Goal: Task Accomplishment & Management: Use online tool/utility

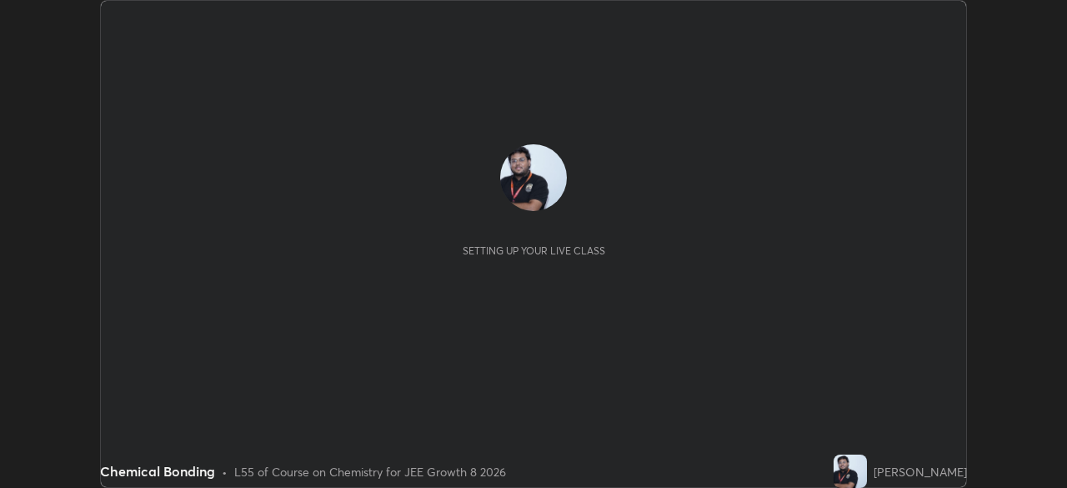
scroll to position [488, 1066]
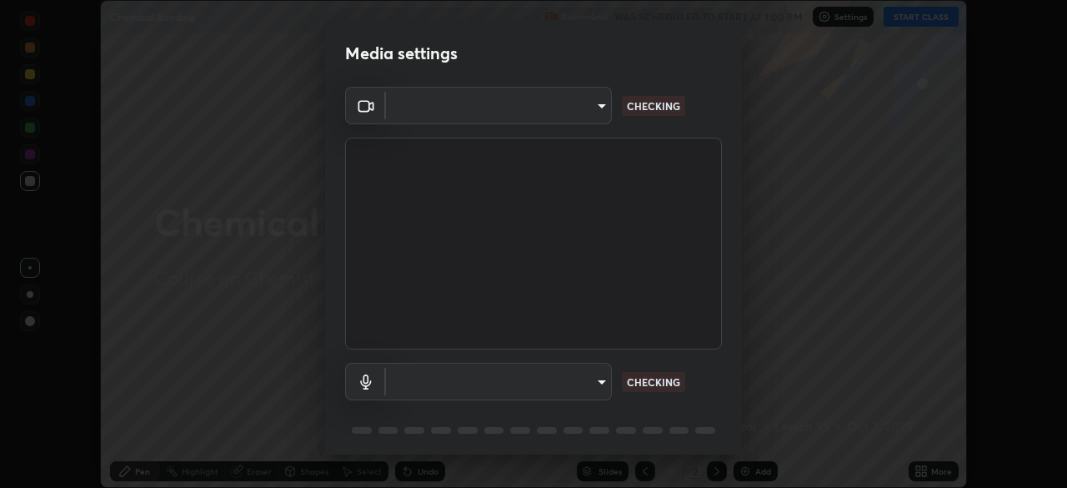
type input "fe2eda5321be6bfb45085b01def2d177fc83f1374430a0b32a6c530ce3caa1ed"
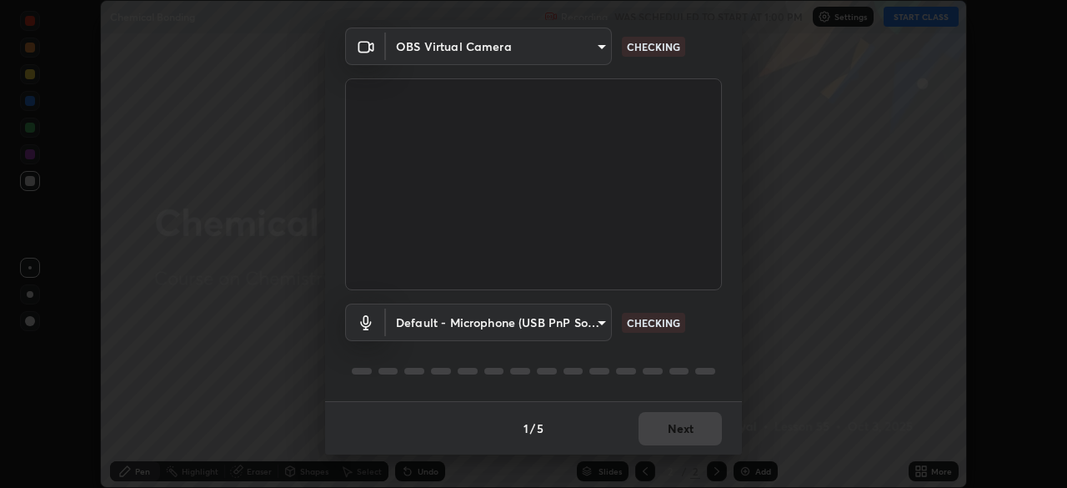
click at [418, 316] on body "Erase all Chemical Bonding Recording WAS SCHEDULED TO START AT 1:00 PM Settings…" at bounding box center [533, 244] width 1067 height 488
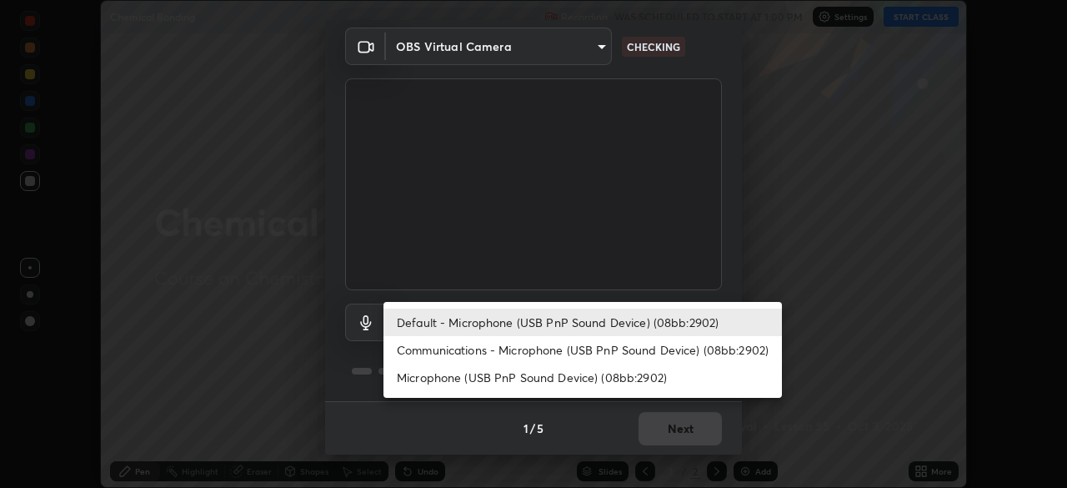
click at [413, 349] on li "Communications - Microphone (USB PnP Sound Device) (08bb:2902)" at bounding box center [582, 350] width 398 height 28
type input "communications"
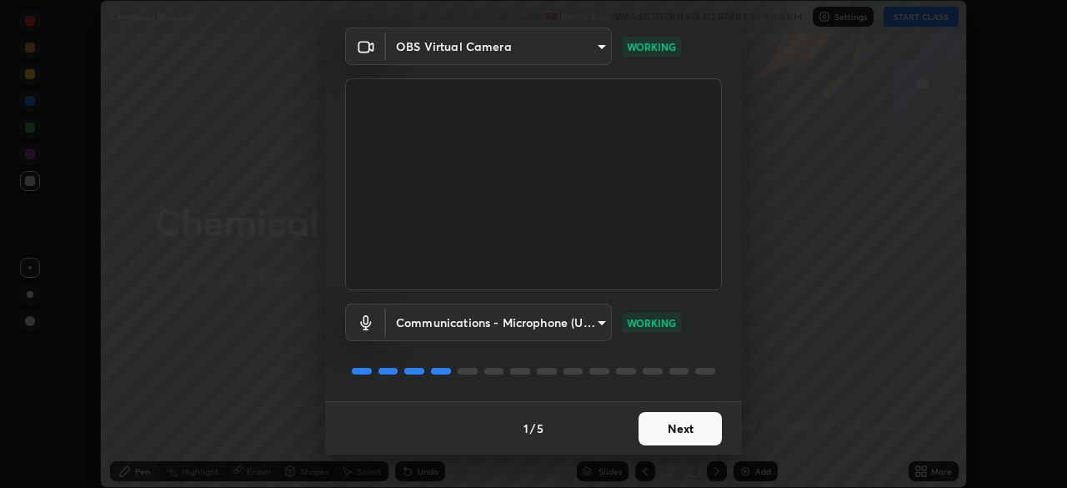
click at [689, 431] on button "Next" at bounding box center [680, 428] width 83 height 33
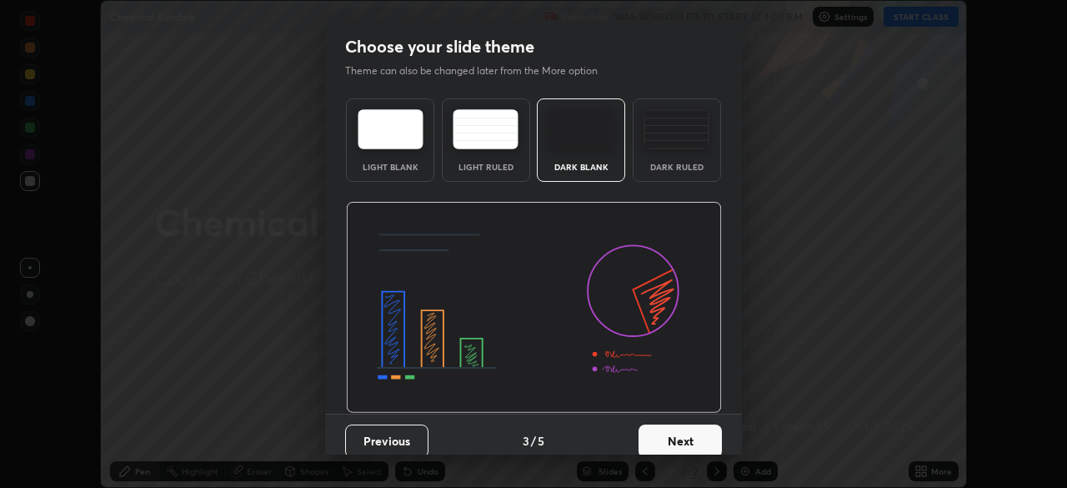
click at [699, 433] on button "Next" at bounding box center [680, 440] width 83 height 33
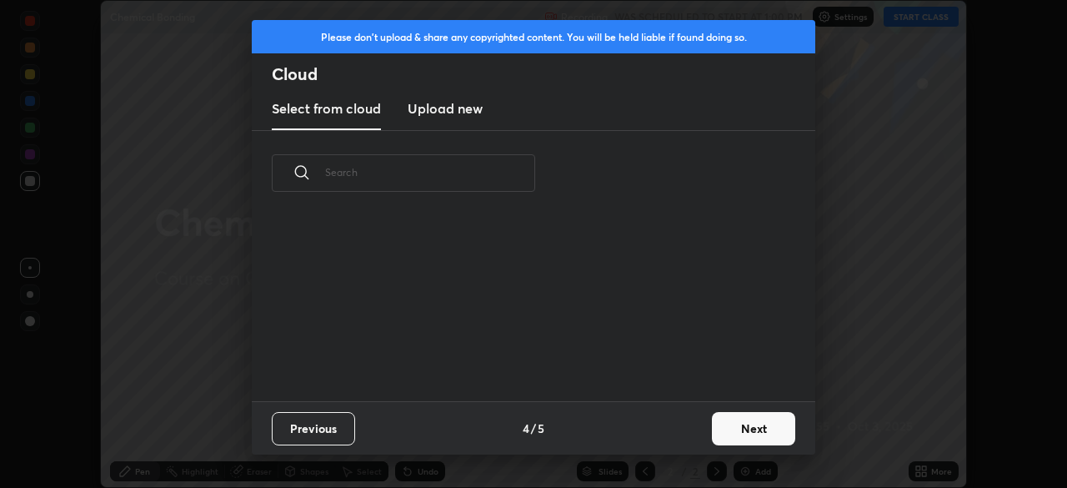
click at [742, 433] on button "Next" at bounding box center [753, 428] width 83 height 33
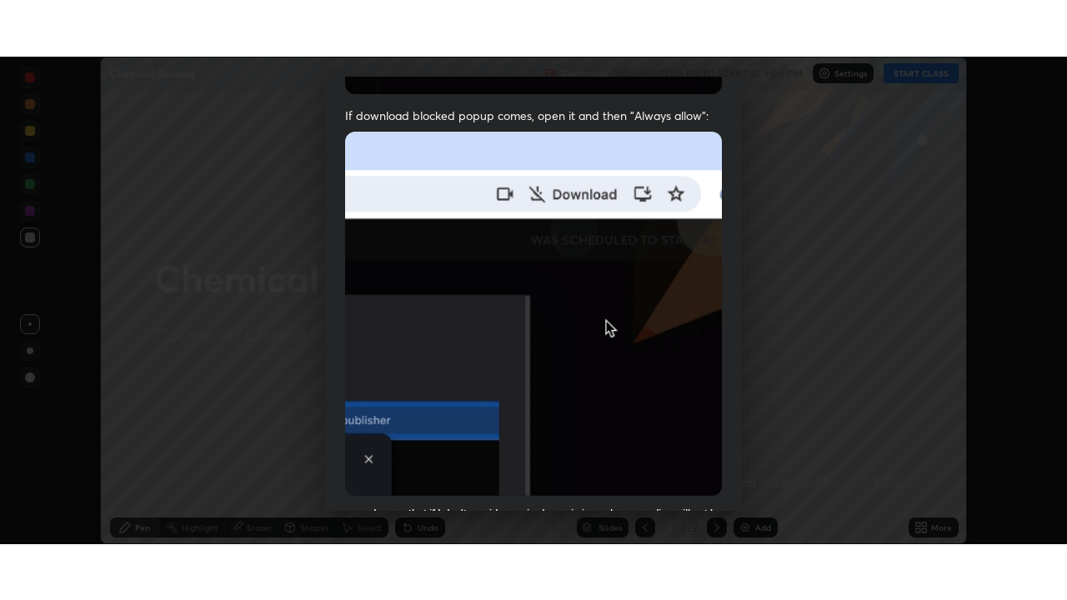
scroll to position [399, 0]
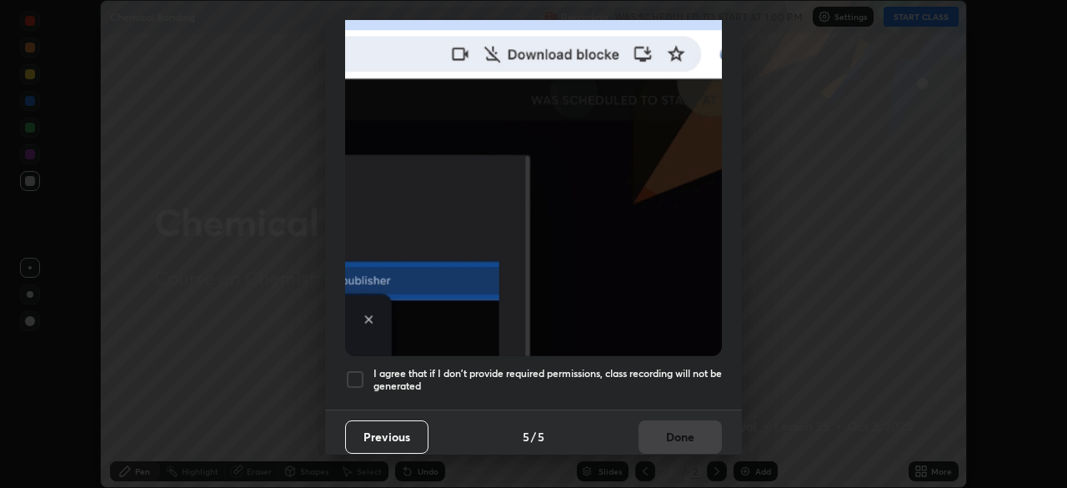
click at [353, 369] on div at bounding box center [355, 379] width 20 height 20
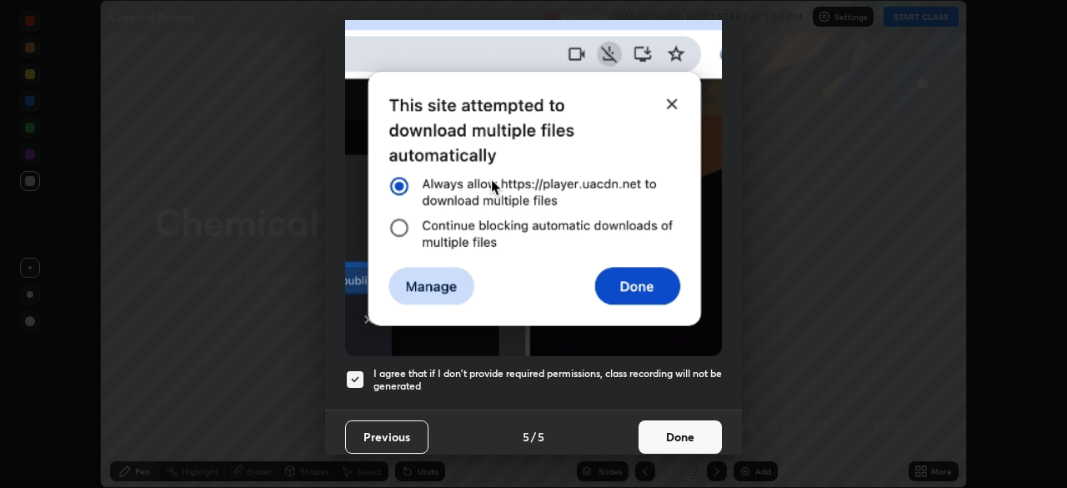
click at [663, 428] on button "Done" at bounding box center [680, 436] width 83 height 33
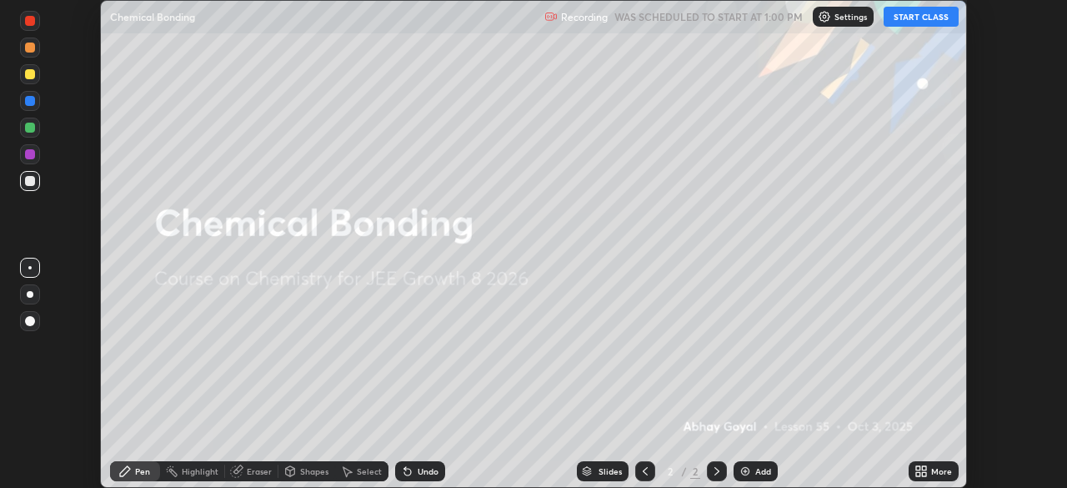
click at [913, 24] on button "START CLASS" at bounding box center [921, 17] width 75 height 20
click at [931, 475] on div "More" at bounding box center [941, 471] width 21 height 8
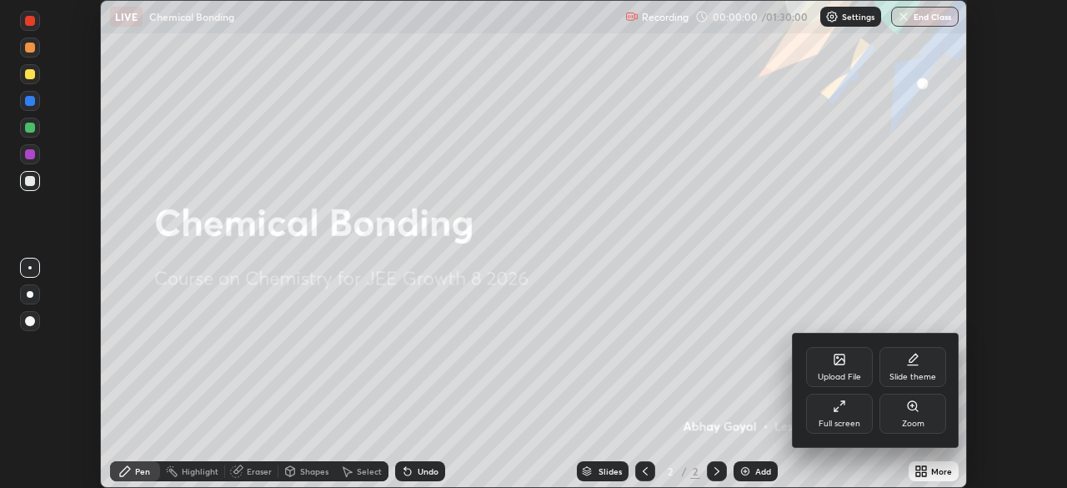
click at [836, 414] on div "Full screen" at bounding box center [839, 413] width 67 height 40
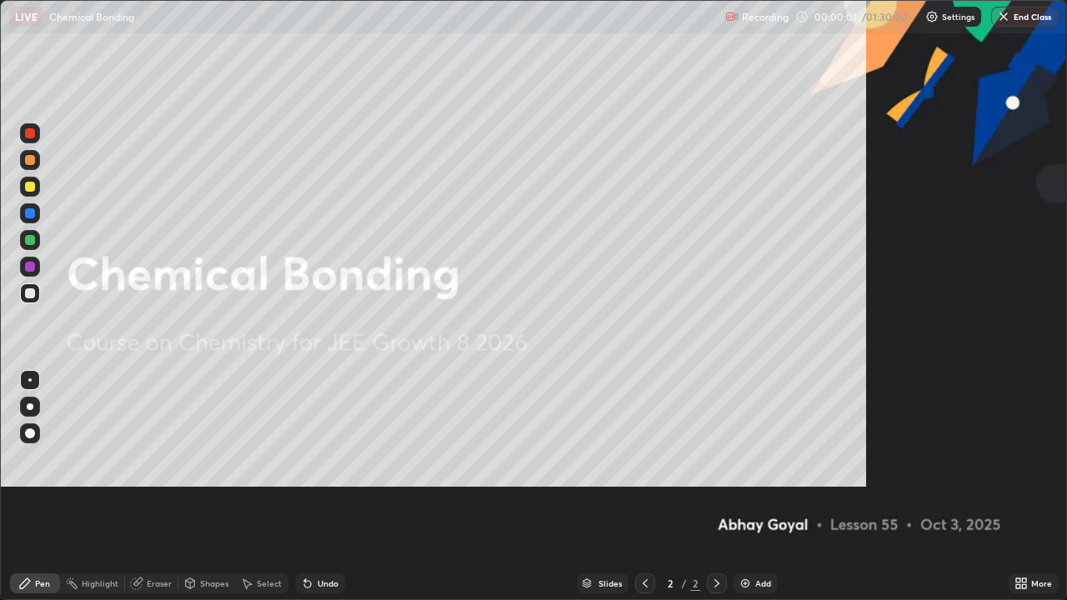
scroll to position [600, 1067]
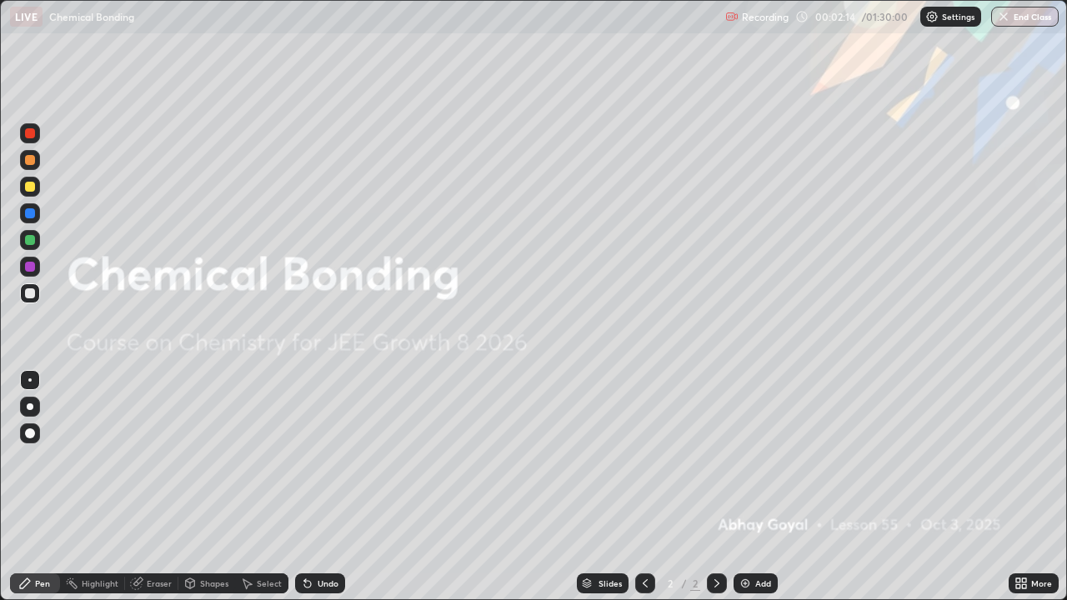
click at [764, 487] on div "Add" at bounding box center [763, 583] width 16 height 8
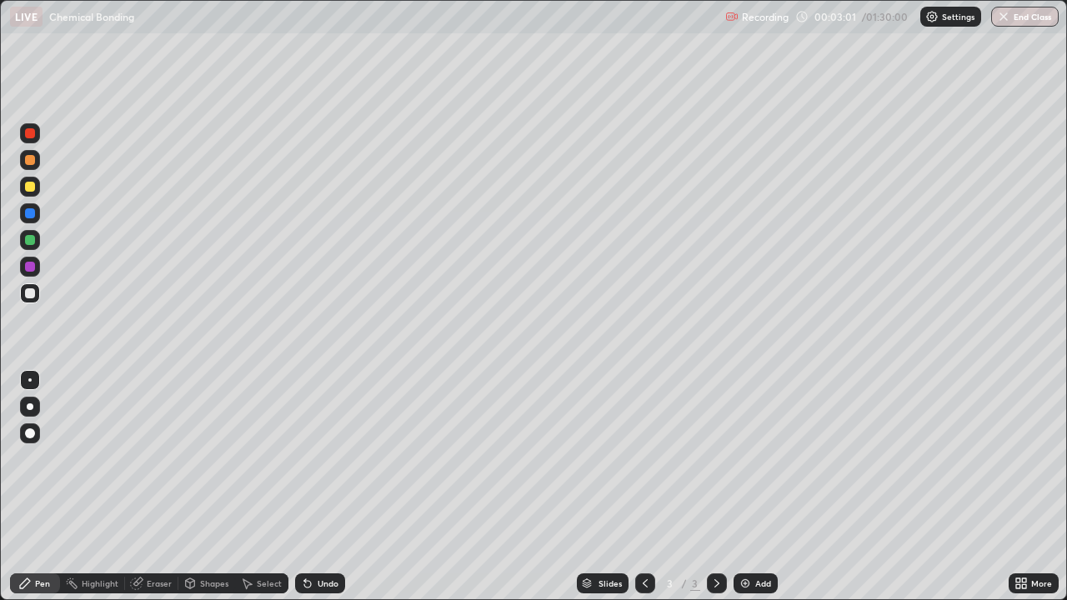
click at [31, 266] on div at bounding box center [30, 267] width 10 height 10
click at [763, 487] on div "Add" at bounding box center [763, 583] width 16 height 8
click at [635, 487] on div at bounding box center [645, 584] width 20 height 20
click at [30, 295] on div at bounding box center [30, 293] width 10 height 10
click at [325, 487] on div "Undo" at bounding box center [328, 583] width 21 height 8
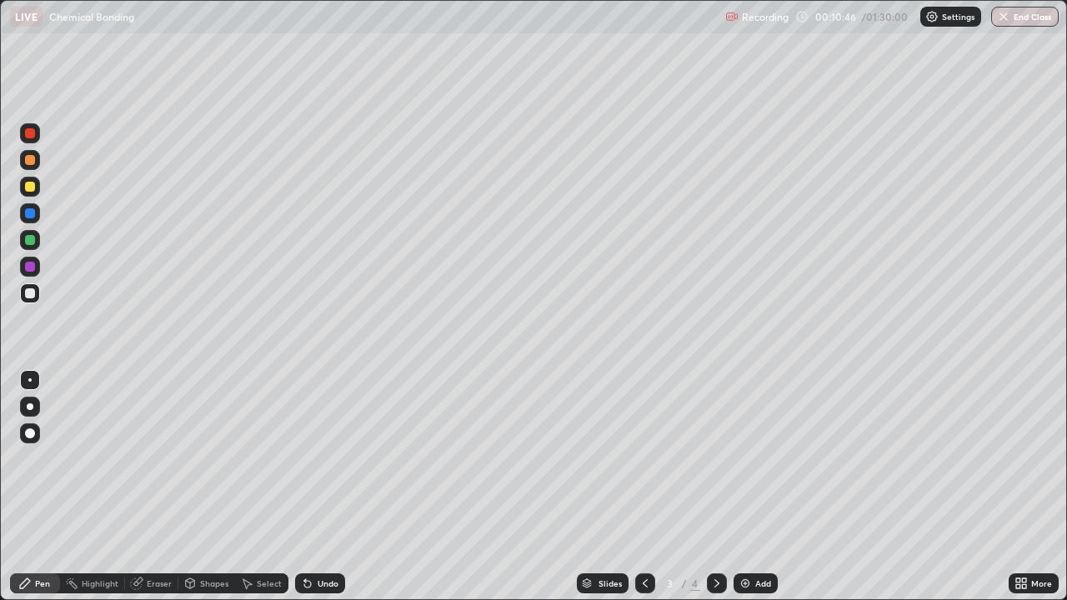
click at [324, 487] on div "Undo" at bounding box center [328, 583] width 21 height 8
click at [156, 487] on div "Eraser" at bounding box center [159, 583] width 25 height 8
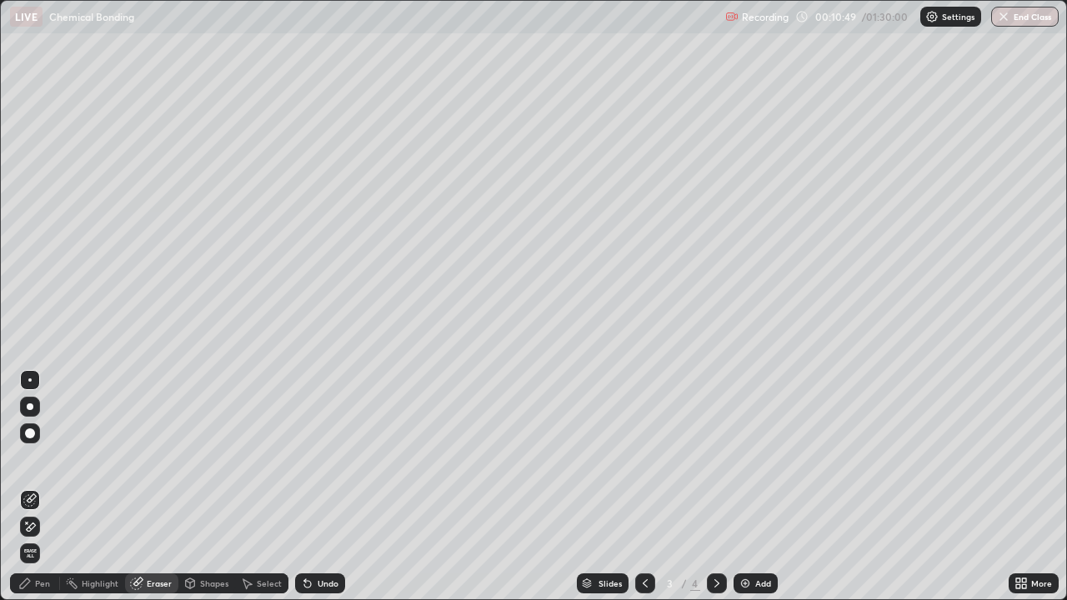
click at [40, 487] on div "Pen" at bounding box center [42, 583] width 15 height 8
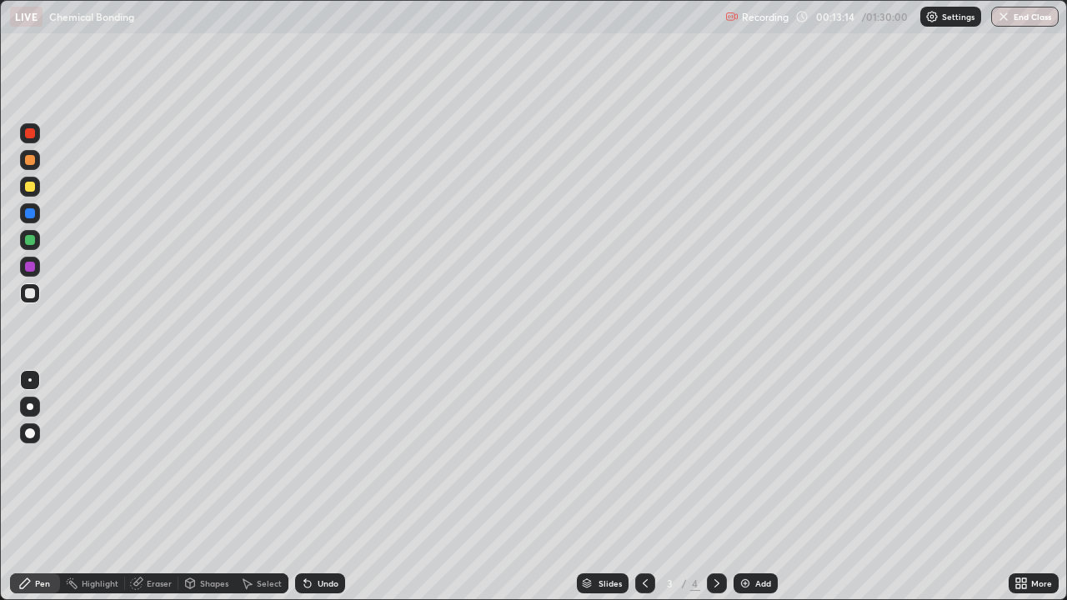
click at [318, 487] on div "Undo" at bounding box center [328, 583] width 21 height 8
click at [318, 487] on div "Undo" at bounding box center [320, 584] width 50 height 20
click at [768, 487] on div "Add" at bounding box center [763, 583] width 16 height 8
click at [30, 238] on div at bounding box center [30, 240] width 10 height 10
click at [639, 487] on icon at bounding box center [645, 583] width 13 height 13
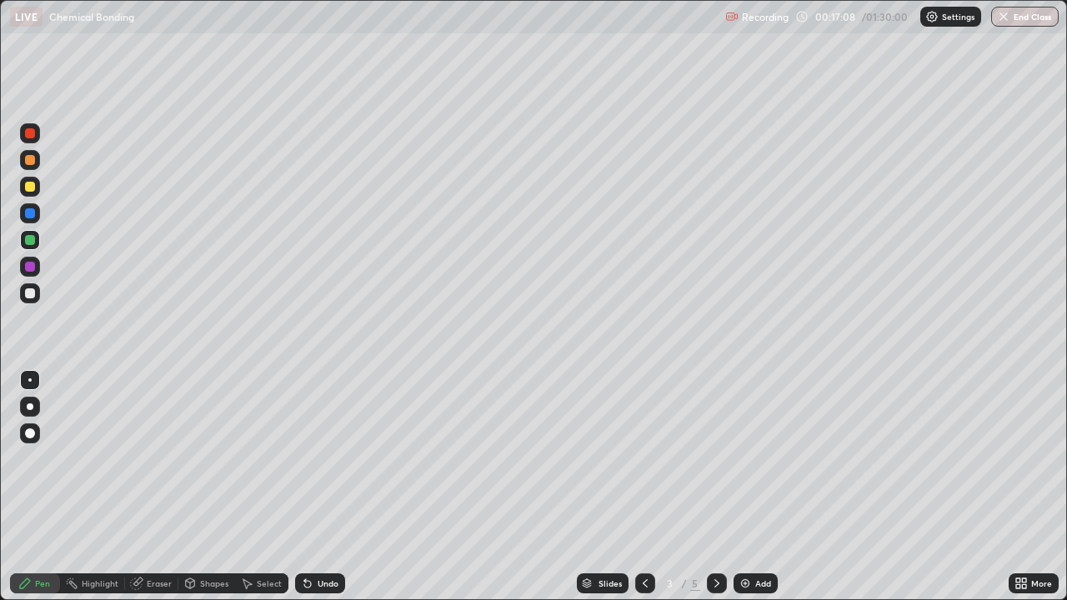
click at [714, 487] on icon at bounding box center [716, 583] width 13 height 13
click at [761, 487] on div "Add" at bounding box center [763, 583] width 16 height 8
click at [29, 294] on div at bounding box center [30, 293] width 10 height 10
click at [31, 241] on div at bounding box center [30, 240] width 10 height 10
click at [78, 487] on div "Highlight" at bounding box center [92, 584] width 65 height 20
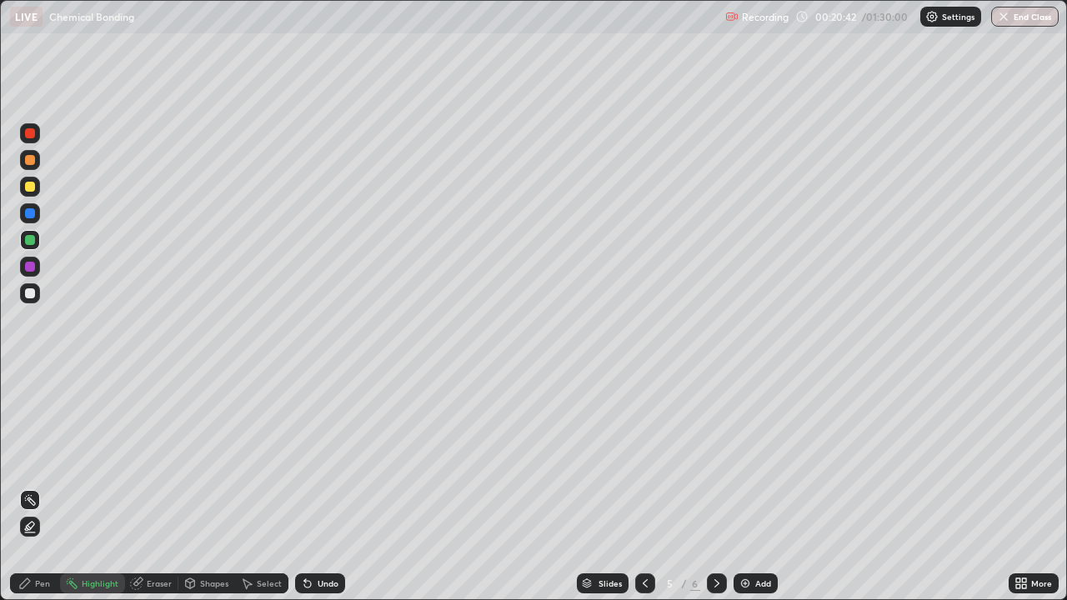
click at [325, 487] on div "Undo" at bounding box center [328, 583] width 21 height 8
click at [41, 487] on div "Pen" at bounding box center [42, 583] width 15 height 8
click at [29, 299] on div at bounding box center [30, 293] width 20 height 20
click at [757, 487] on div "Add" at bounding box center [763, 583] width 16 height 8
click at [314, 487] on div "Undo" at bounding box center [320, 584] width 50 height 20
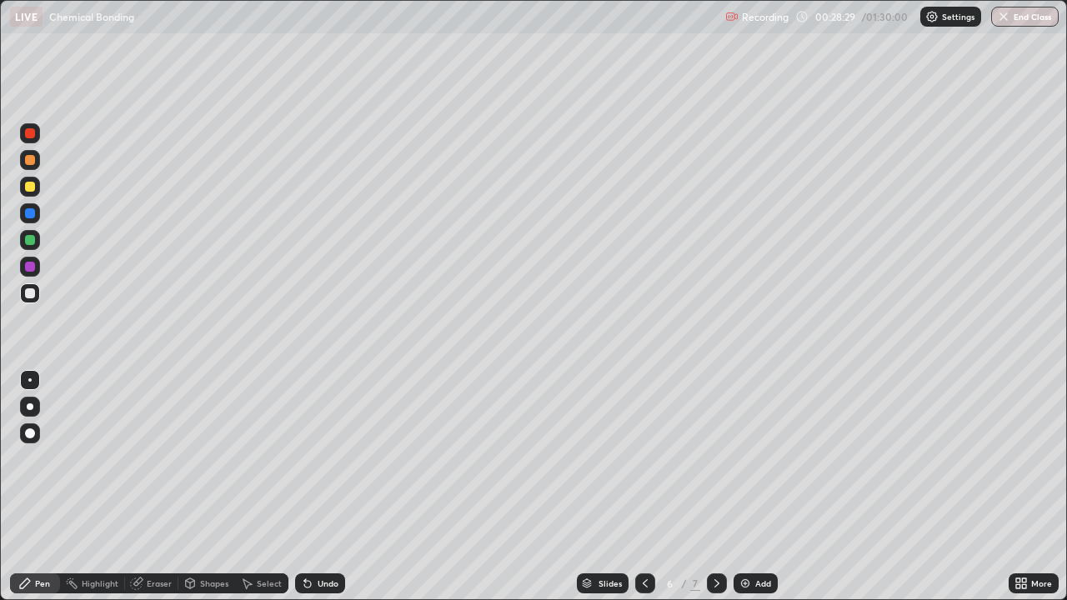
click at [745, 487] on img at bounding box center [745, 583] width 13 height 13
click at [34, 248] on div at bounding box center [30, 240] width 20 height 20
click at [28, 293] on div at bounding box center [30, 293] width 10 height 10
click at [32, 238] on div at bounding box center [30, 240] width 10 height 10
click at [761, 487] on div "Add" at bounding box center [763, 583] width 16 height 8
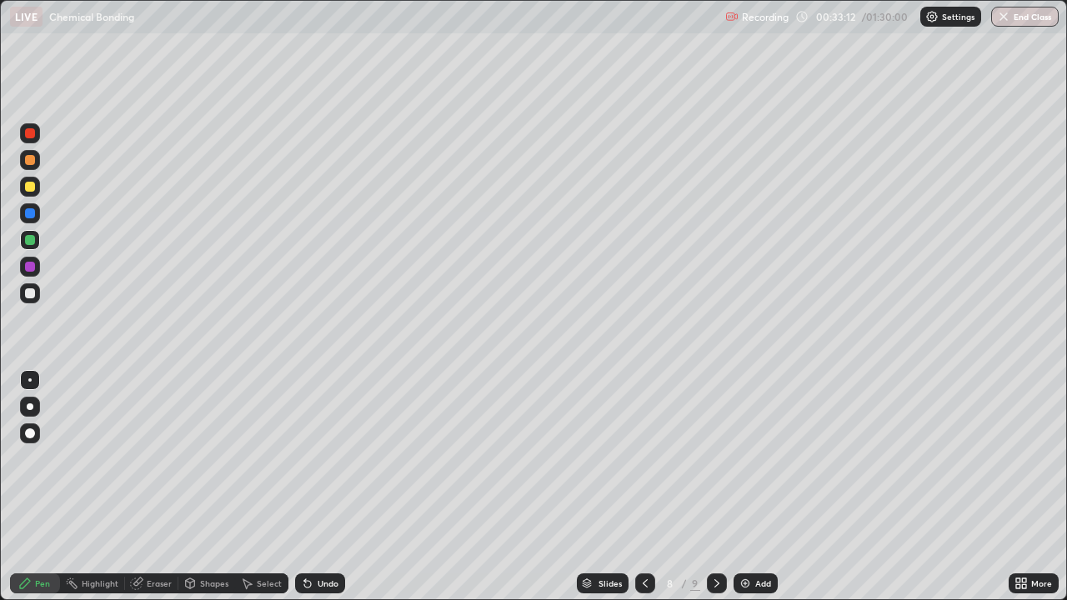
click at [32, 294] on div at bounding box center [30, 293] width 10 height 10
click at [23, 264] on div at bounding box center [30, 267] width 20 height 20
click at [25, 288] on div at bounding box center [30, 293] width 20 height 20
click at [762, 487] on div "Add" at bounding box center [763, 583] width 16 height 8
click at [28, 268] on div at bounding box center [30, 267] width 10 height 10
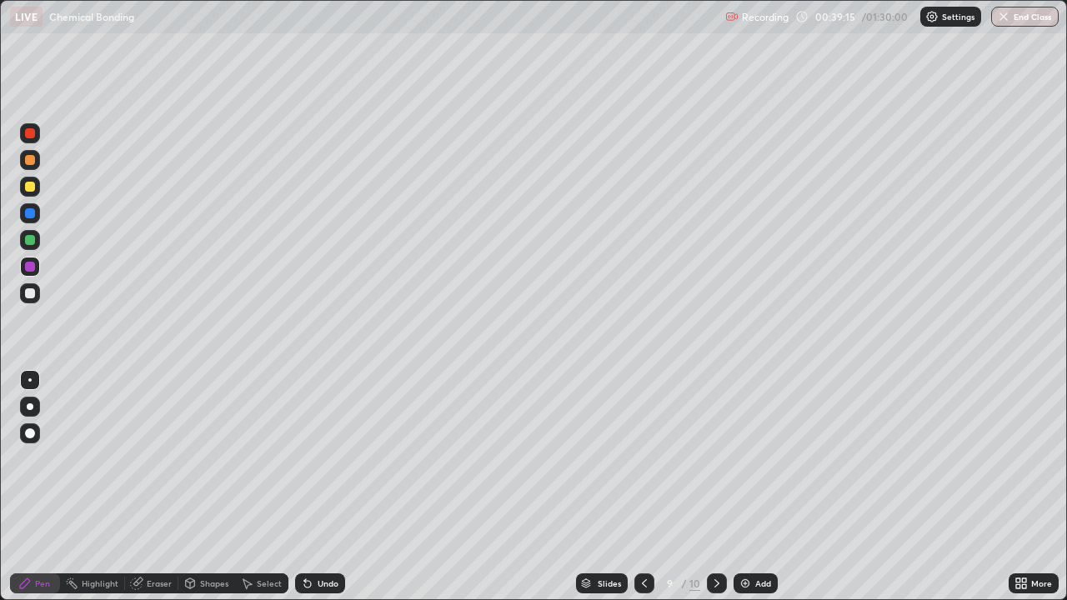
click at [23, 293] on div at bounding box center [30, 293] width 20 height 20
click at [750, 487] on div "Add" at bounding box center [756, 584] width 44 height 20
click at [30, 268] on div at bounding box center [30, 267] width 10 height 10
click at [31, 294] on div at bounding box center [30, 293] width 10 height 10
click at [20, 293] on div at bounding box center [30, 293] width 20 height 20
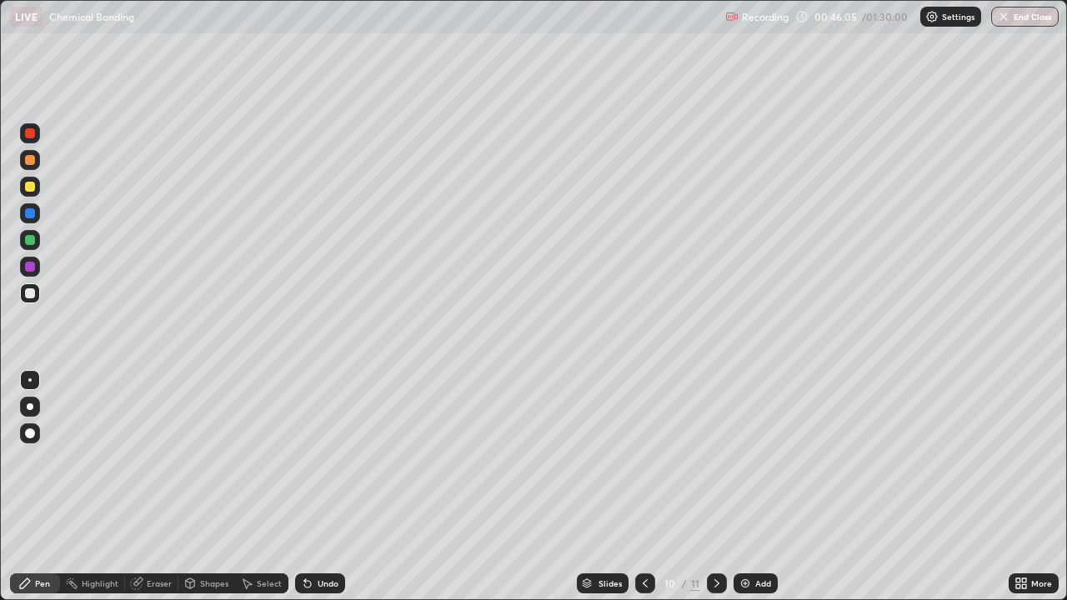
click at [28, 243] on div at bounding box center [30, 240] width 10 height 10
click at [29, 294] on div at bounding box center [30, 293] width 10 height 10
click at [23, 193] on div at bounding box center [30, 187] width 20 height 20
click at [759, 487] on div "Add" at bounding box center [763, 583] width 16 height 8
click at [27, 270] on div at bounding box center [30, 267] width 10 height 10
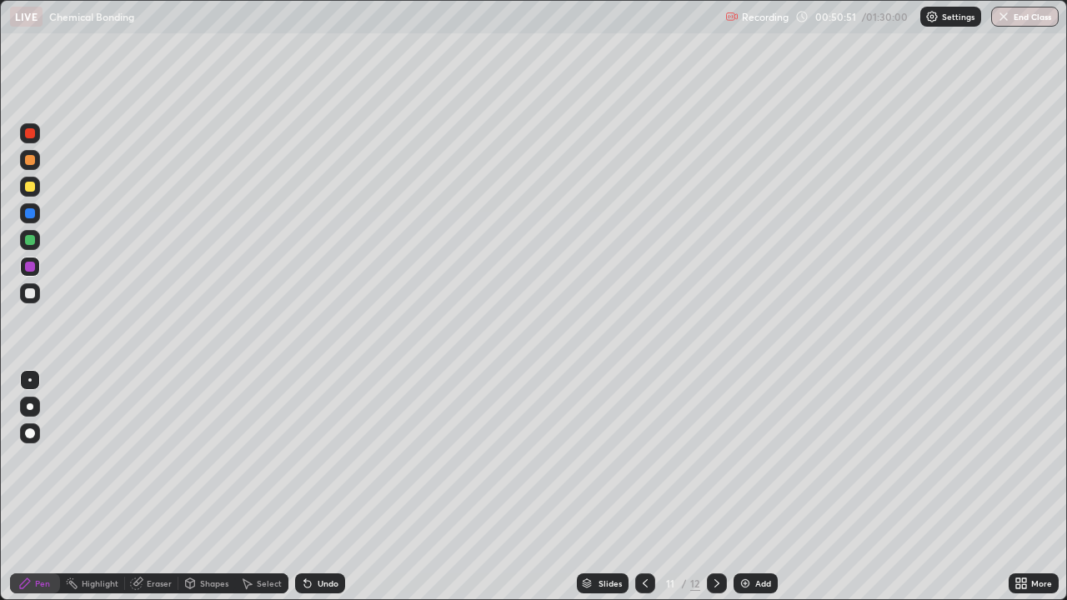
click at [25, 285] on div at bounding box center [30, 293] width 20 height 20
click at [765, 487] on div "Add" at bounding box center [763, 583] width 16 height 8
click at [33, 240] on div at bounding box center [30, 240] width 10 height 10
click at [27, 293] on div at bounding box center [30, 293] width 10 height 10
click at [29, 238] on div at bounding box center [30, 240] width 10 height 10
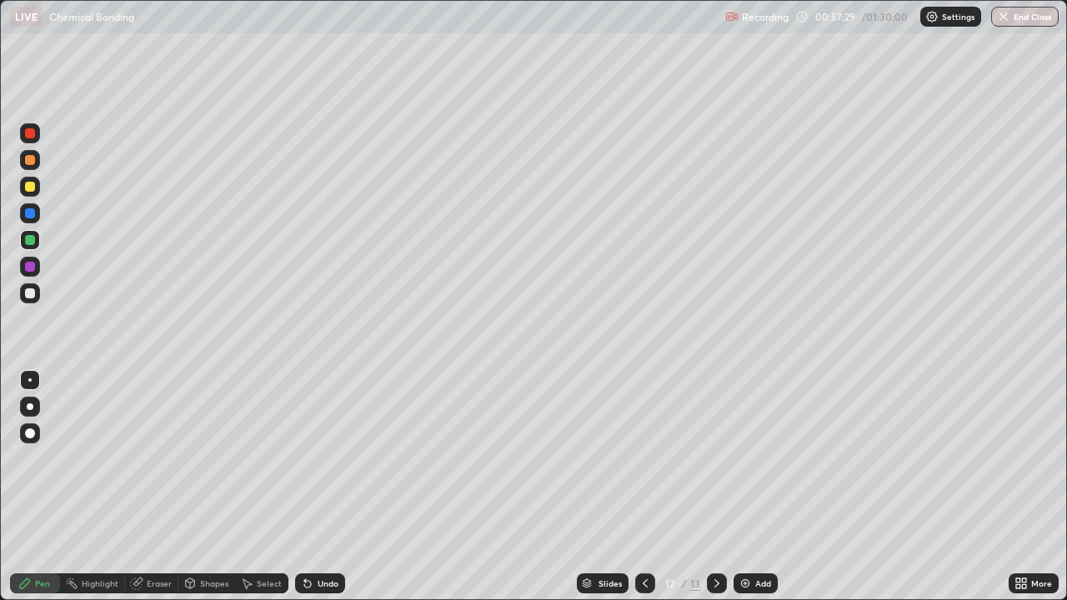
click at [756, 487] on div "Add" at bounding box center [763, 583] width 16 height 8
click at [32, 293] on div at bounding box center [30, 293] width 10 height 10
click at [644, 487] on icon at bounding box center [645, 583] width 5 height 8
click at [714, 487] on icon at bounding box center [716, 583] width 13 height 13
click at [31, 265] on div at bounding box center [30, 267] width 10 height 10
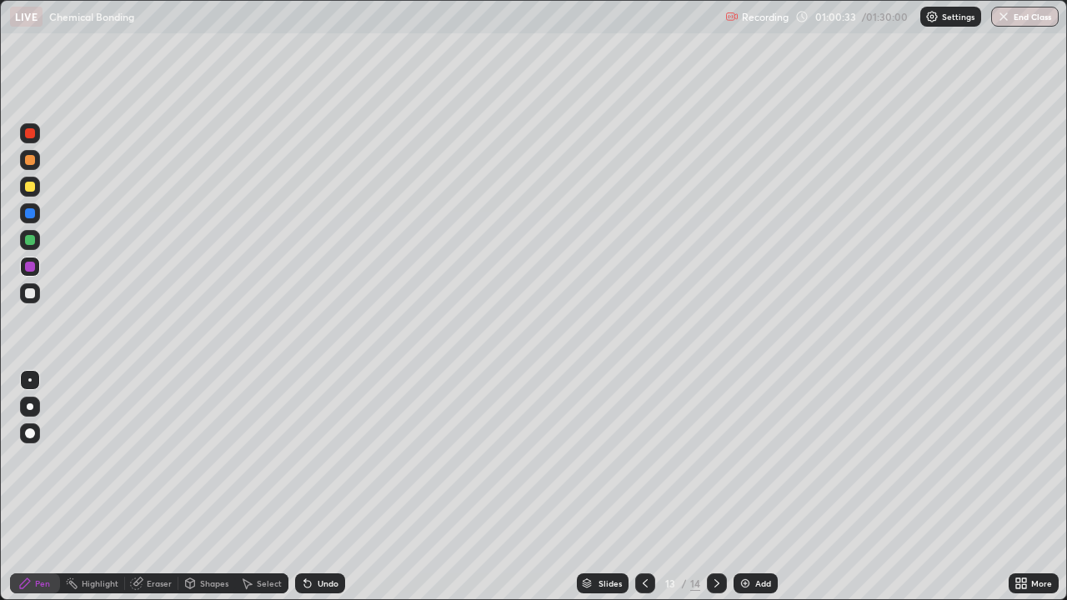
click at [759, 487] on div "Add" at bounding box center [763, 583] width 16 height 8
click at [33, 297] on div at bounding box center [30, 293] width 10 height 10
click at [768, 487] on div "Add" at bounding box center [763, 583] width 16 height 8
click at [318, 487] on div "Undo" at bounding box center [328, 583] width 21 height 8
click at [319, 487] on div "Undo" at bounding box center [328, 583] width 21 height 8
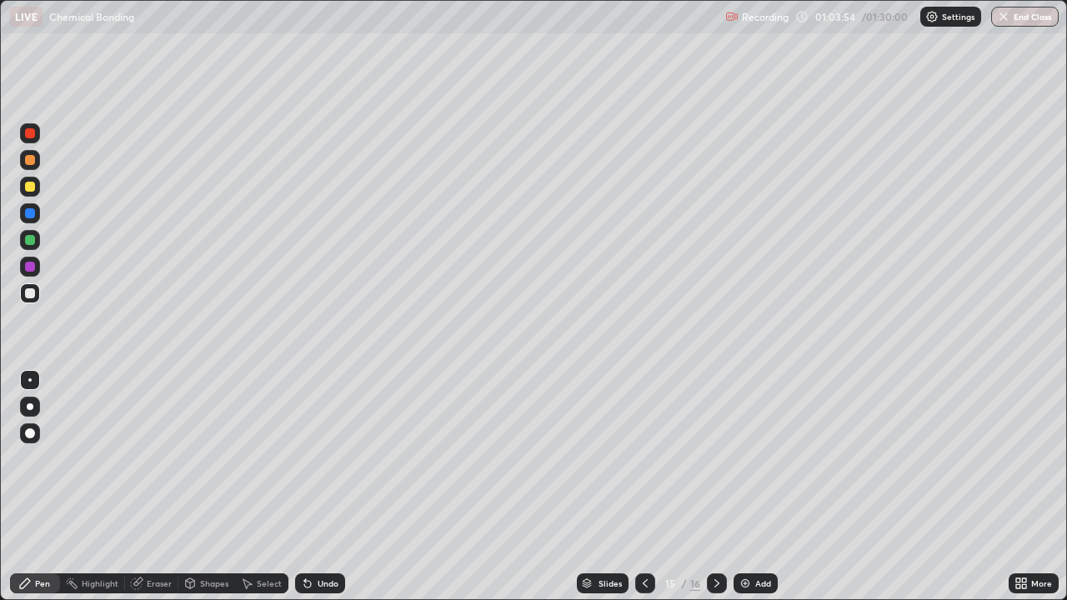
click at [323, 487] on div "Undo" at bounding box center [328, 583] width 21 height 8
click at [29, 268] on div at bounding box center [30, 267] width 10 height 10
click at [29, 293] on div at bounding box center [30, 293] width 10 height 10
click at [28, 193] on div at bounding box center [30, 187] width 20 height 20
click at [749, 487] on img at bounding box center [745, 583] width 13 height 13
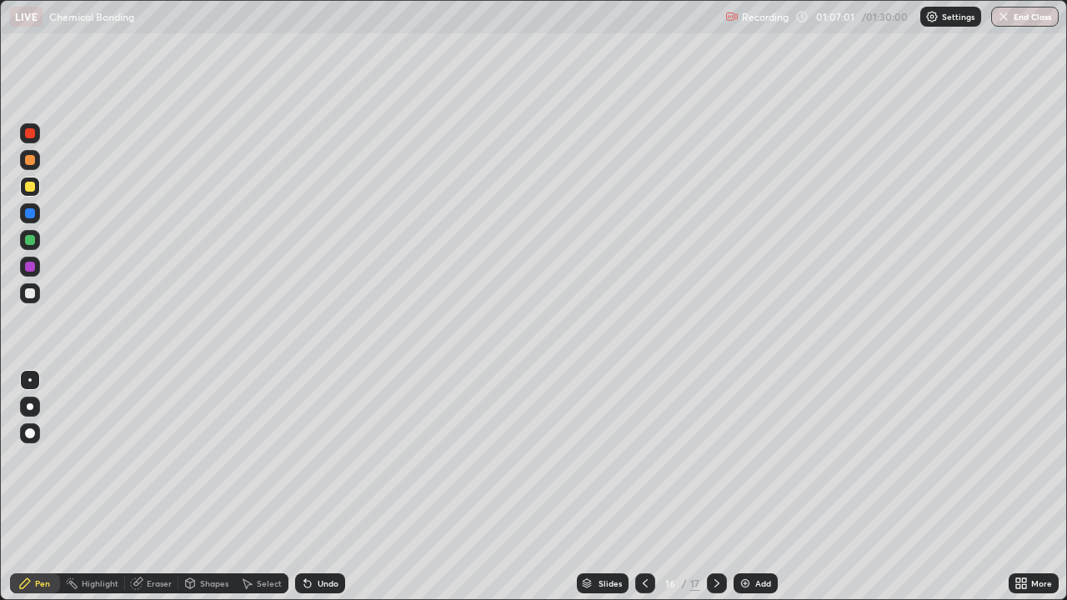
click at [762, 487] on div "Add" at bounding box center [756, 584] width 44 height 20
click at [32, 302] on div at bounding box center [30, 293] width 20 height 20
click at [20, 240] on div at bounding box center [30, 240] width 20 height 20
click at [311, 487] on icon at bounding box center [307, 583] width 13 height 13
click at [257, 487] on div "Select" at bounding box center [269, 583] width 25 height 8
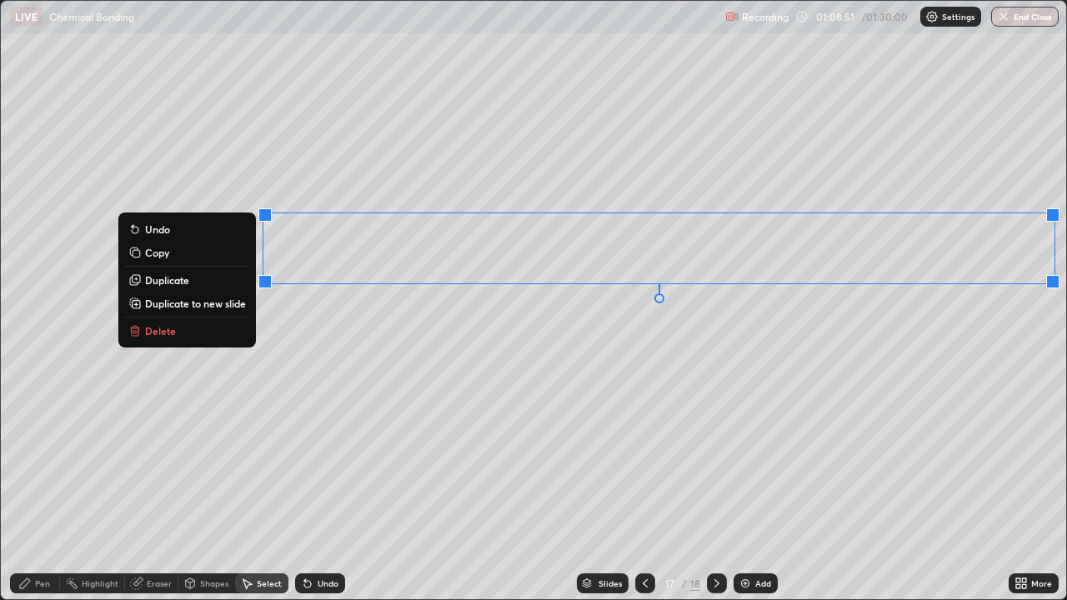
click at [926, 320] on div "0 ° Undo Copy Duplicate Duplicate to new slide Delete" at bounding box center [533, 300] width 1065 height 599
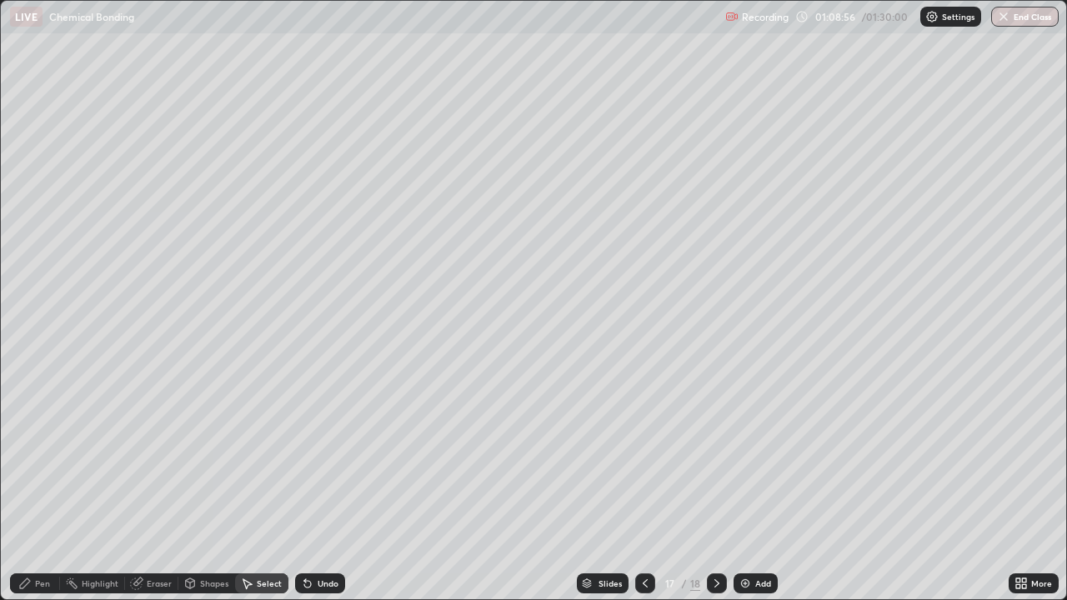
click at [45, 487] on div "Pen" at bounding box center [42, 583] width 15 height 8
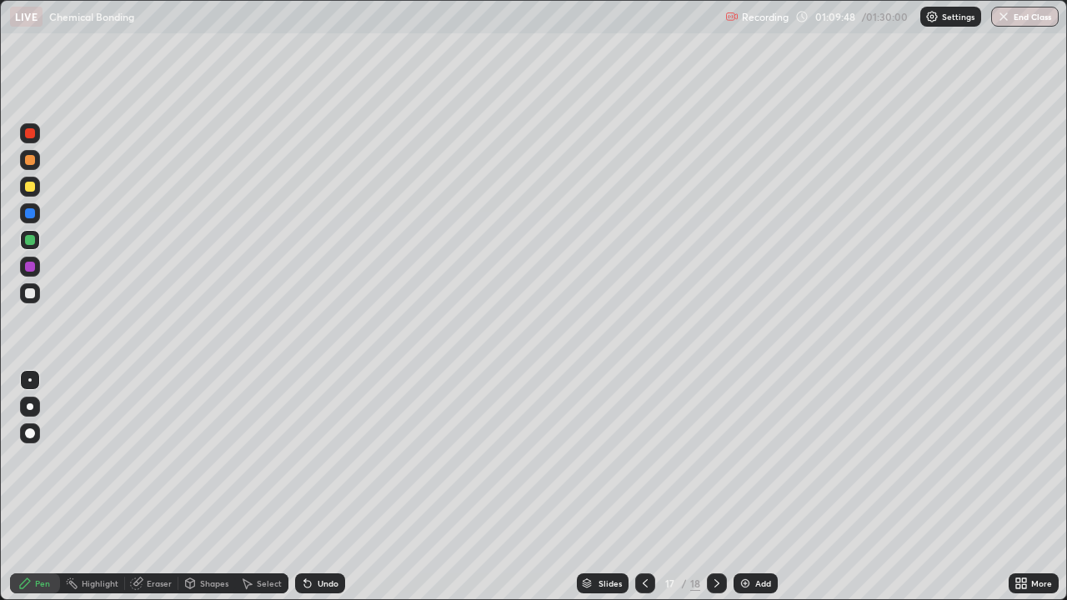
click at [271, 487] on div "Select" at bounding box center [261, 584] width 53 height 20
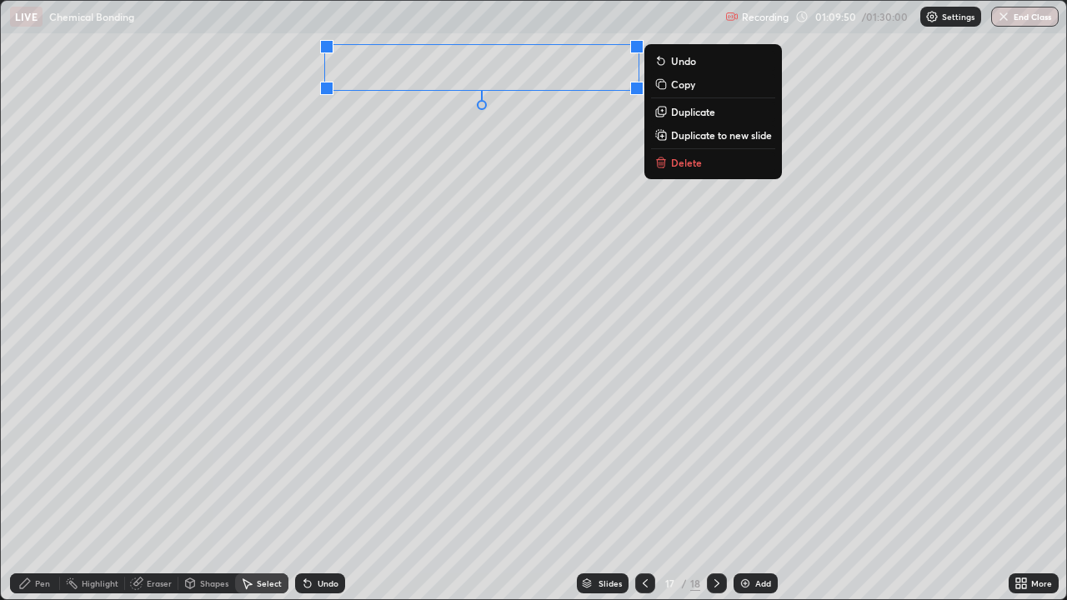
click at [686, 117] on p "Duplicate" at bounding box center [693, 111] width 44 height 13
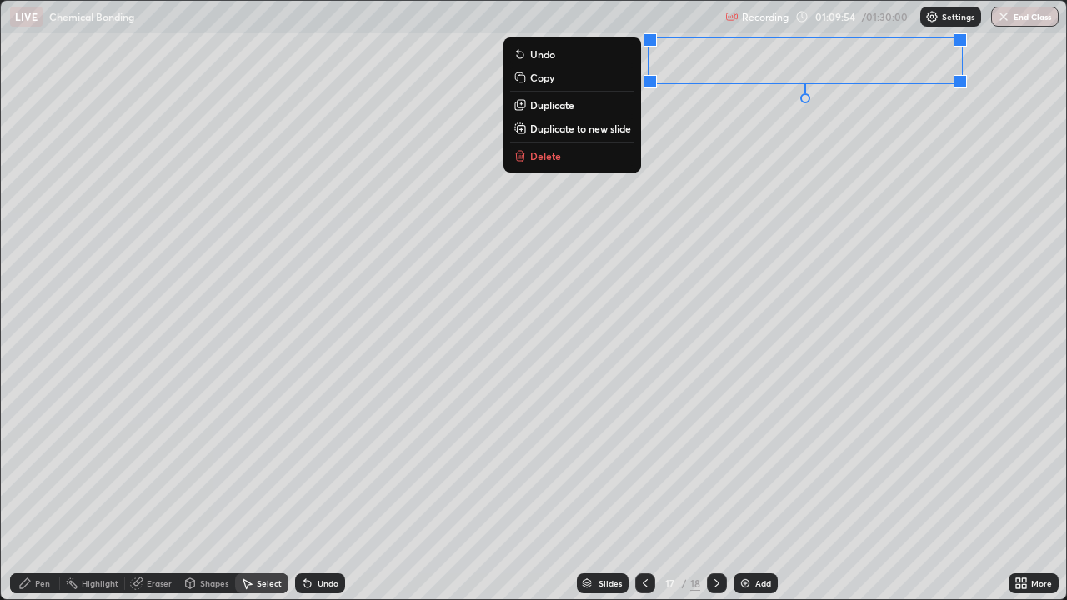
click at [45, 487] on div "Pen" at bounding box center [35, 584] width 50 height 20
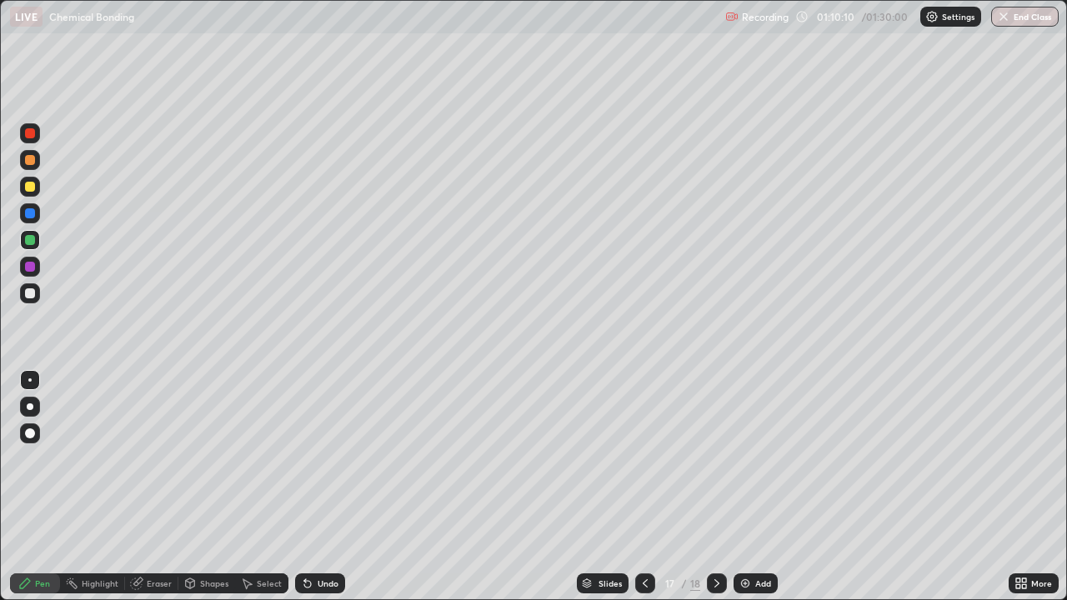
click at [152, 487] on div "Eraser" at bounding box center [159, 583] width 25 height 8
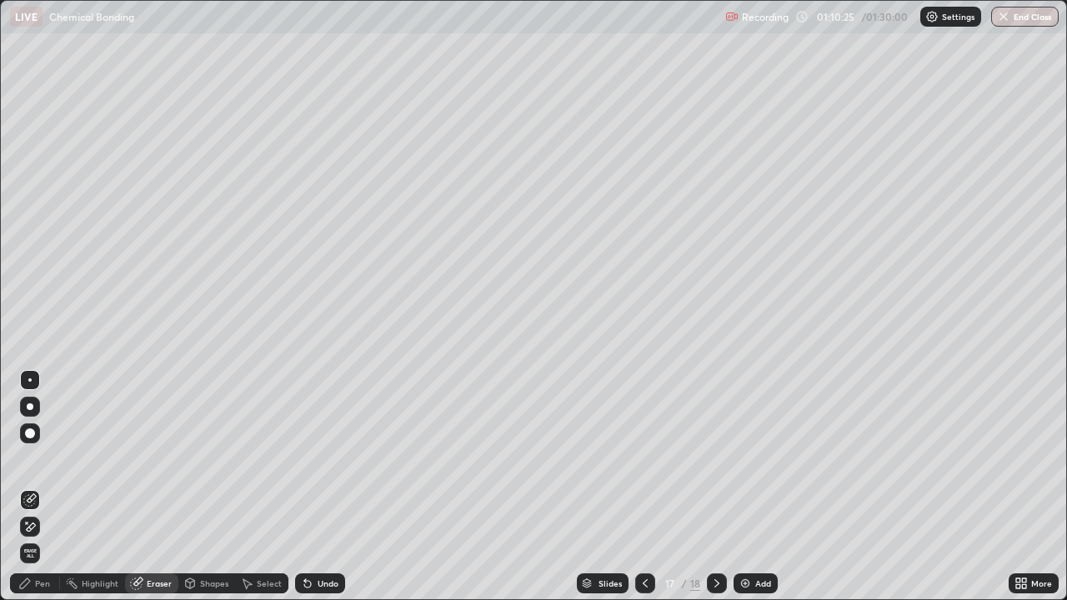
click at [55, 487] on div "Pen" at bounding box center [35, 584] width 50 height 20
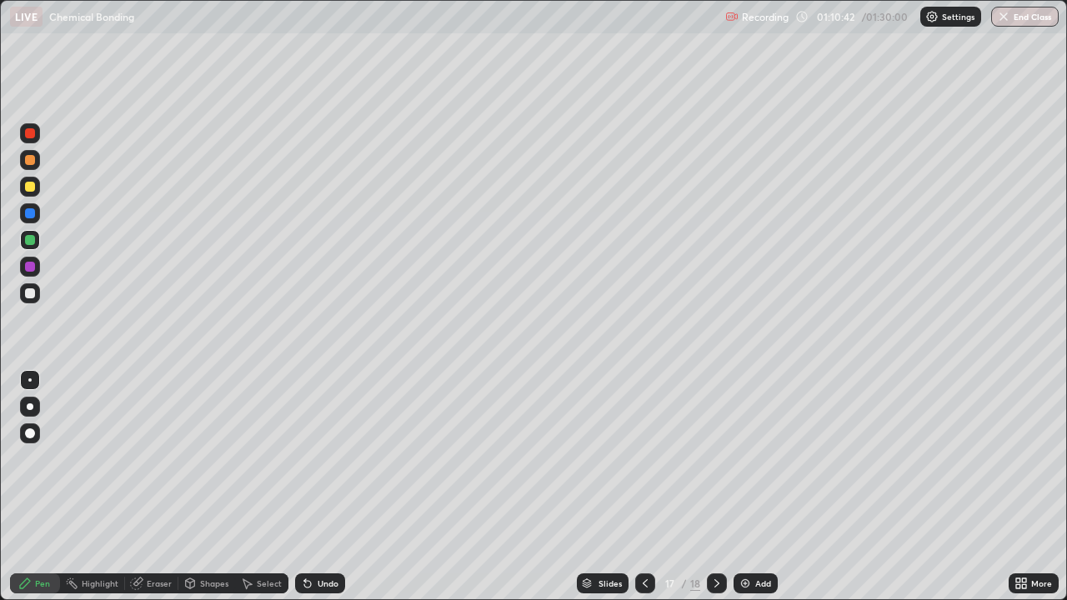
click at [32, 183] on div at bounding box center [30, 187] width 10 height 10
click at [330, 487] on div "Undo" at bounding box center [328, 583] width 21 height 8
click at [334, 487] on div "Undo" at bounding box center [328, 583] width 21 height 8
click at [331, 487] on div "Undo" at bounding box center [328, 583] width 21 height 8
click at [318, 487] on div "Undo" at bounding box center [328, 583] width 21 height 8
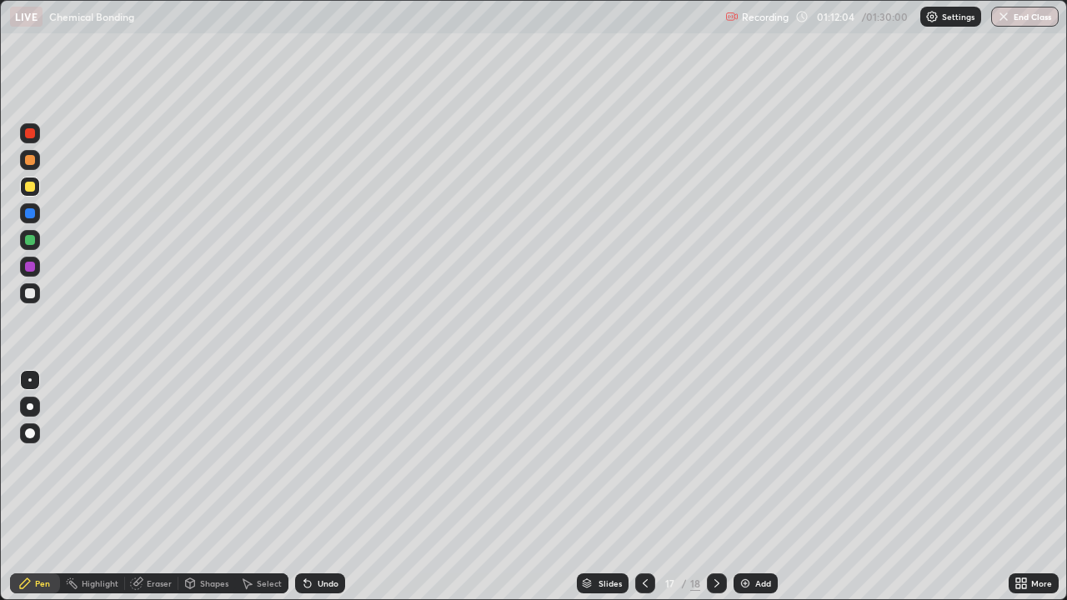
click at [323, 487] on div "Undo" at bounding box center [328, 583] width 21 height 8
click at [322, 487] on div "Undo" at bounding box center [328, 583] width 21 height 8
click at [33, 268] on div at bounding box center [30, 267] width 10 height 10
click at [763, 487] on div "Add" at bounding box center [756, 584] width 44 height 20
click at [26, 289] on div at bounding box center [30, 293] width 10 height 10
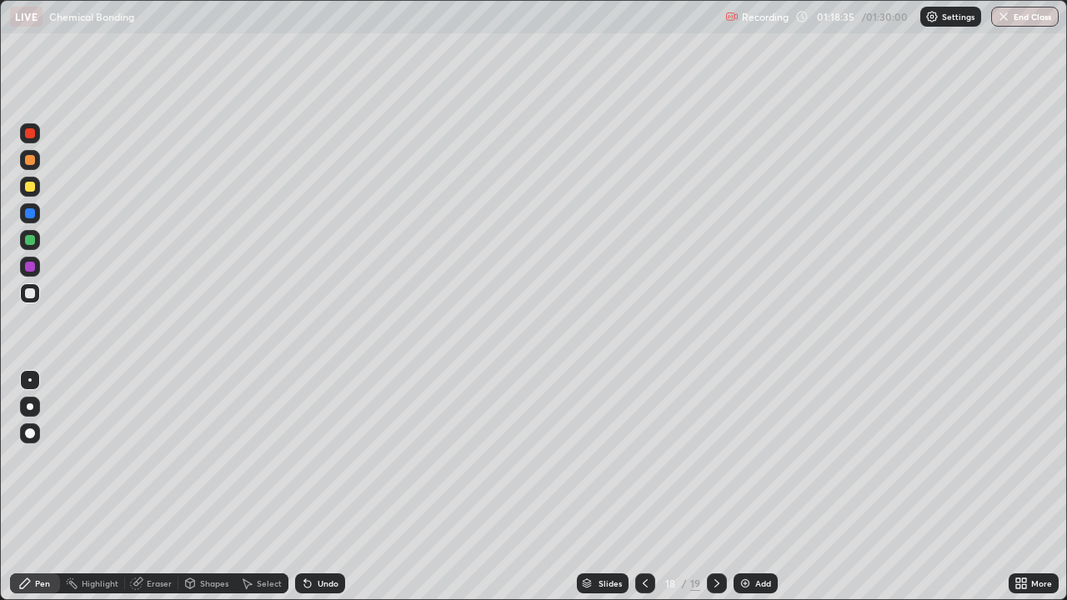
click at [763, 487] on div "Add" at bounding box center [763, 583] width 16 height 8
click at [29, 264] on div at bounding box center [30, 267] width 10 height 10
click at [642, 487] on icon at bounding box center [644, 583] width 5 height 8
click at [639, 487] on icon at bounding box center [644, 583] width 13 height 13
click at [718, 487] on icon at bounding box center [717, 583] width 13 height 13
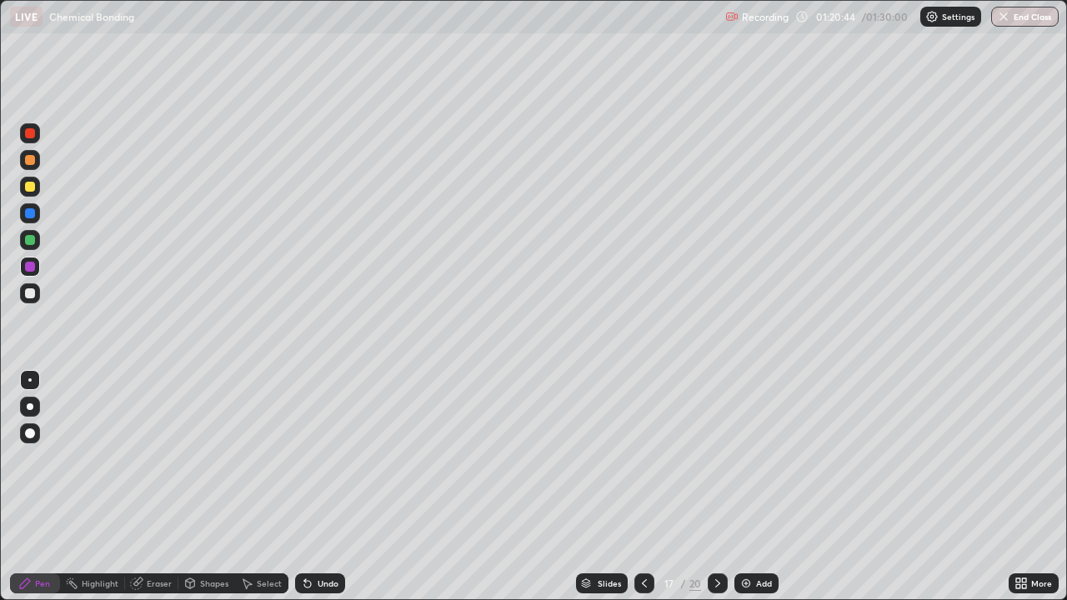
click at [717, 487] on icon at bounding box center [717, 583] width 5 height 8
click at [760, 487] on div "Add" at bounding box center [756, 584] width 44 height 20
click at [31, 299] on div at bounding box center [30, 293] width 20 height 20
click at [328, 487] on div "Undo" at bounding box center [328, 583] width 21 height 8
click at [320, 487] on div "Undo" at bounding box center [320, 584] width 50 height 20
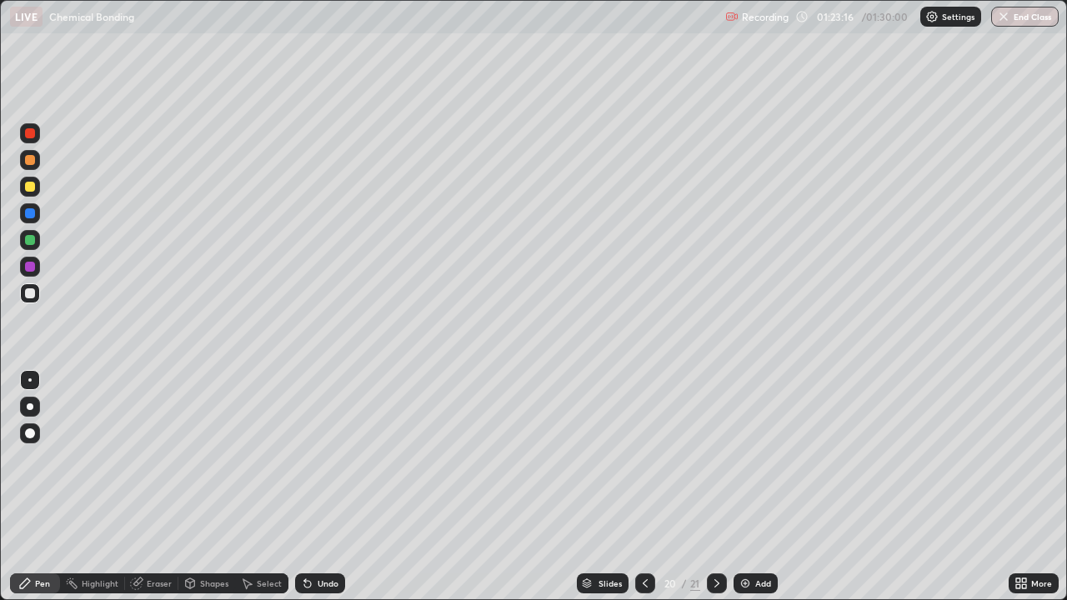
click at [318, 487] on div "Undo" at bounding box center [320, 584] width 50 height 20
click at [756, 487] on div "Add" at bounding box center [763, 583] width 16 height 8
click at [313, 487] on div "Undo" at bounding box center [320, 584] width 50 height 20
click at [769, 487] on div "Add" at bounding box center [763, 583] width 16 height 8
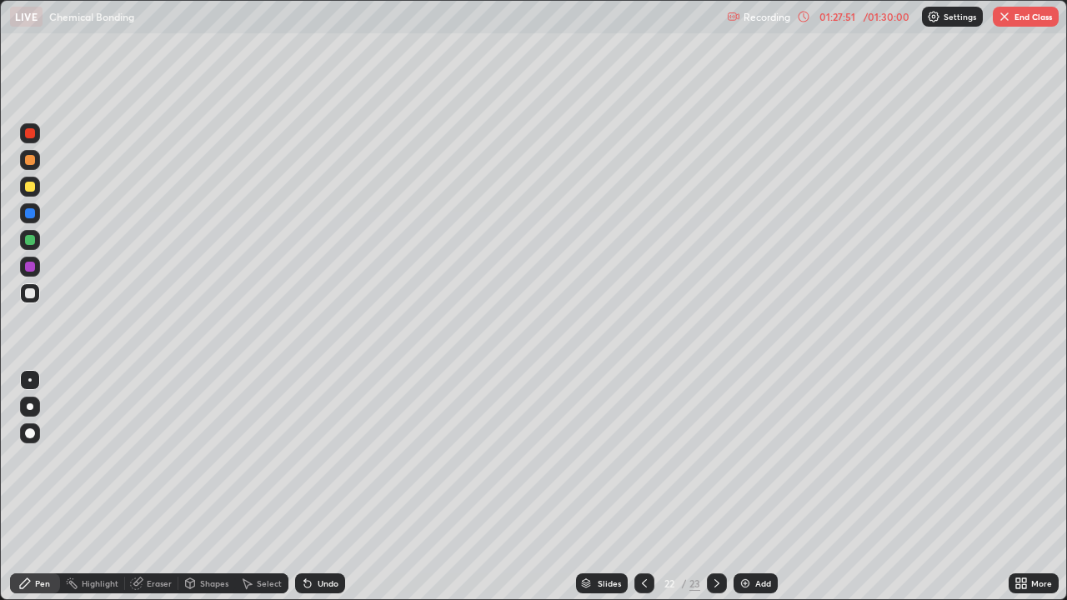
click at [155, 487] on div "Eraser" at bounding box center [159, 583] width 25 height 8
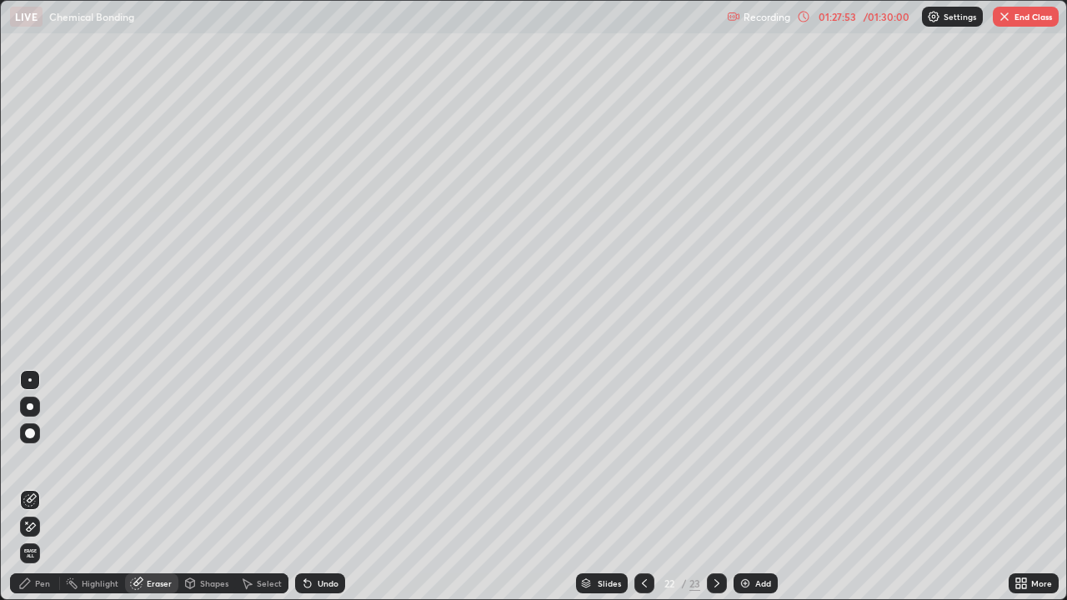
click at [35, 487] on div "Pen" at bounding box center [42, 583] width 15 height 8
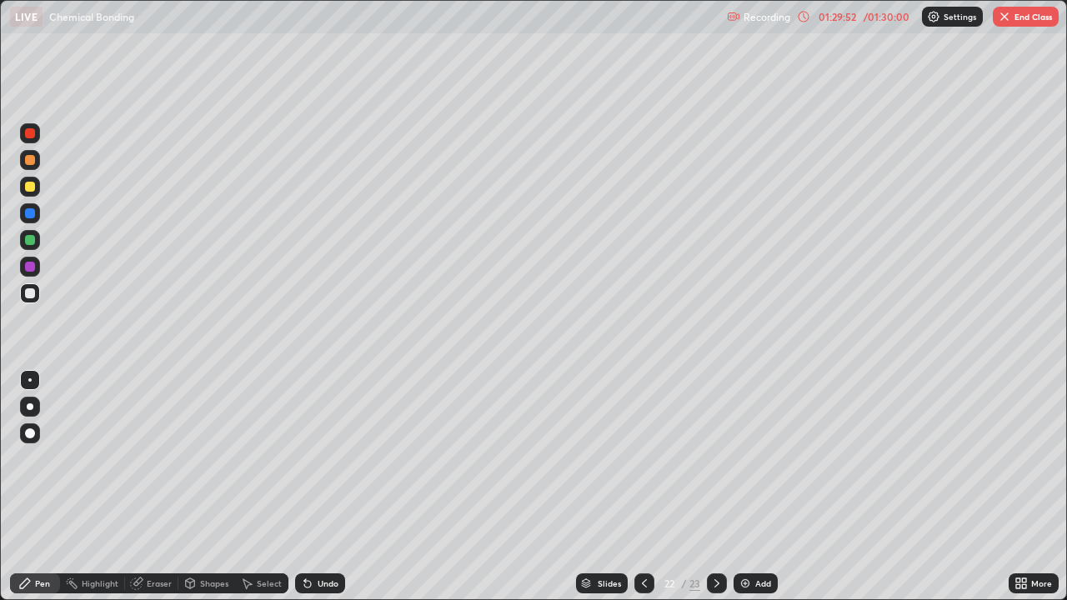
click at [1011, 13] on button "End Class" at bounding box center [1026, 17] width 66 height 20
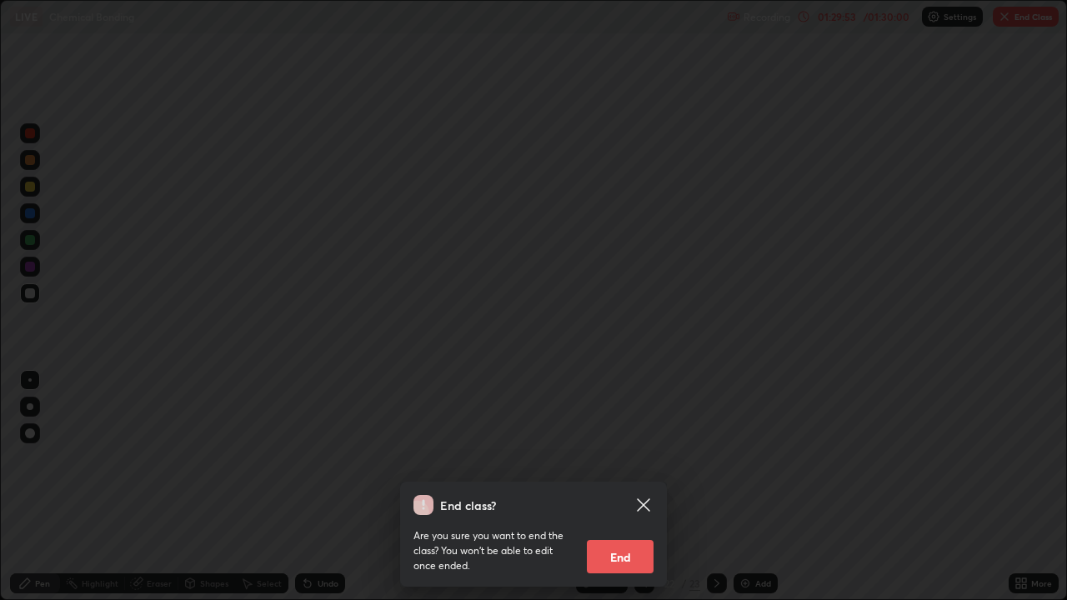
click at [635, 487] on button "End" at bounding box center [620, 556] width 67 height 33
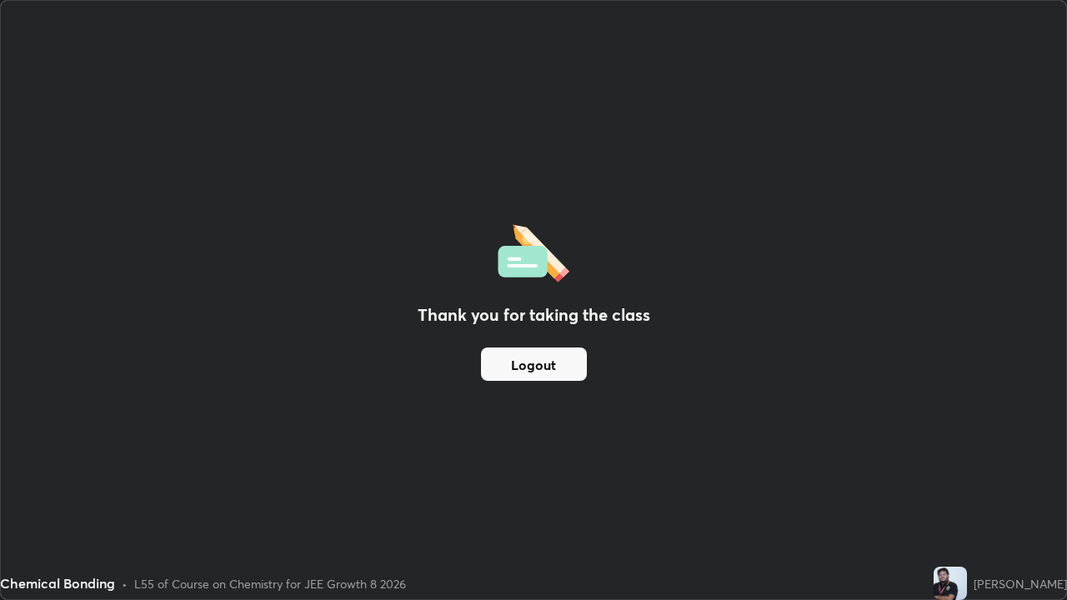
click at [554, 369] on button "Logout" at bounding box center [534, 364] width 106 height 33
